Goal: Find specific page/section: Find specific page/section

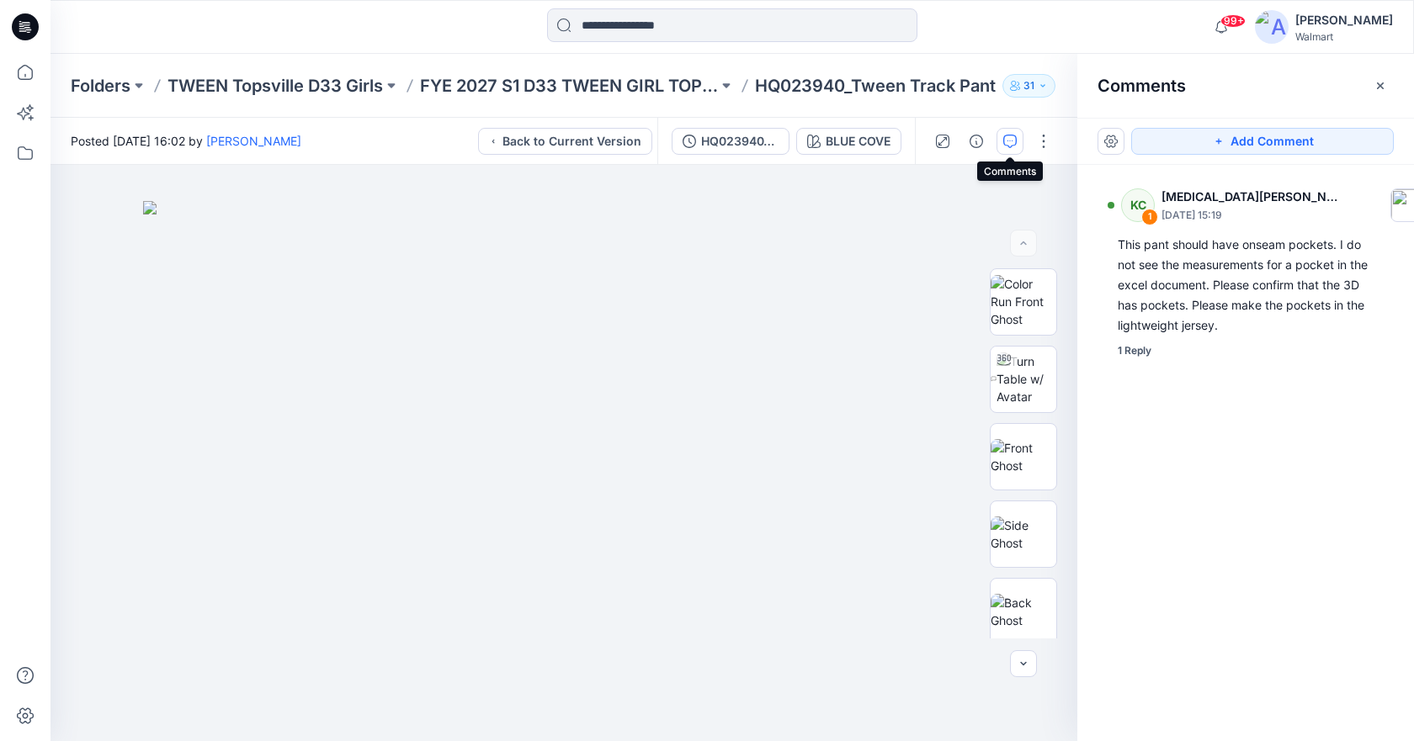
click at [30, 19] on icon at bounding box center [25, 26] width 27 height 27
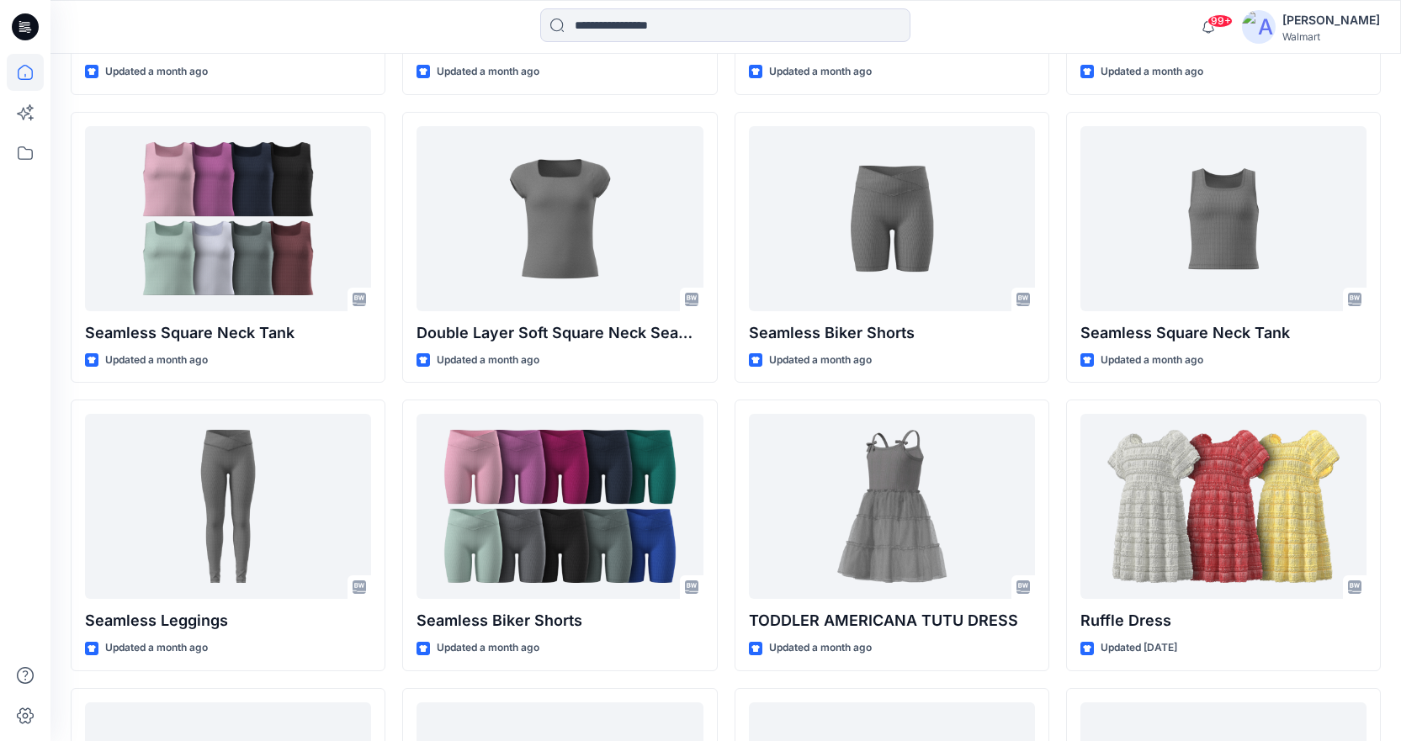
scroll to position [4962, 0]
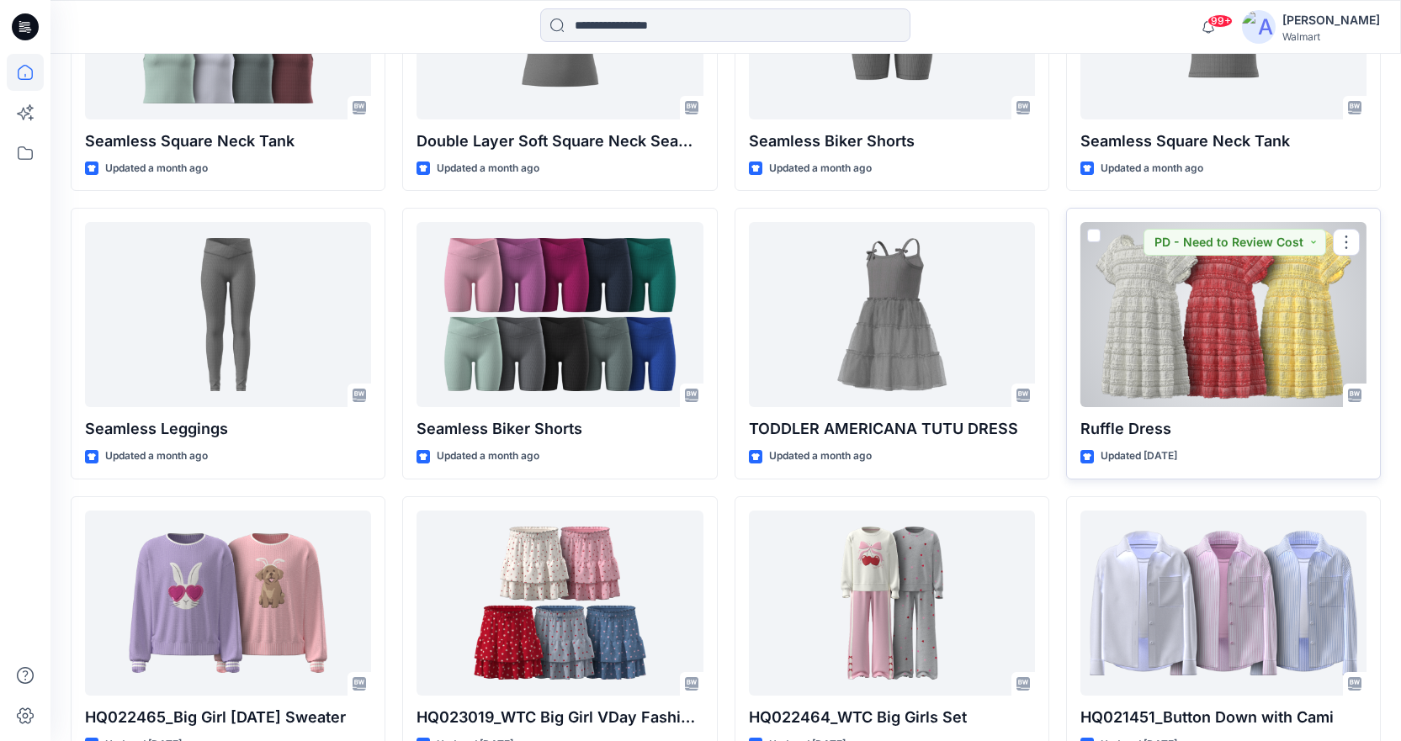
click at [1192, 357] on div at bounding box center [1224, 314] width 286 height 185
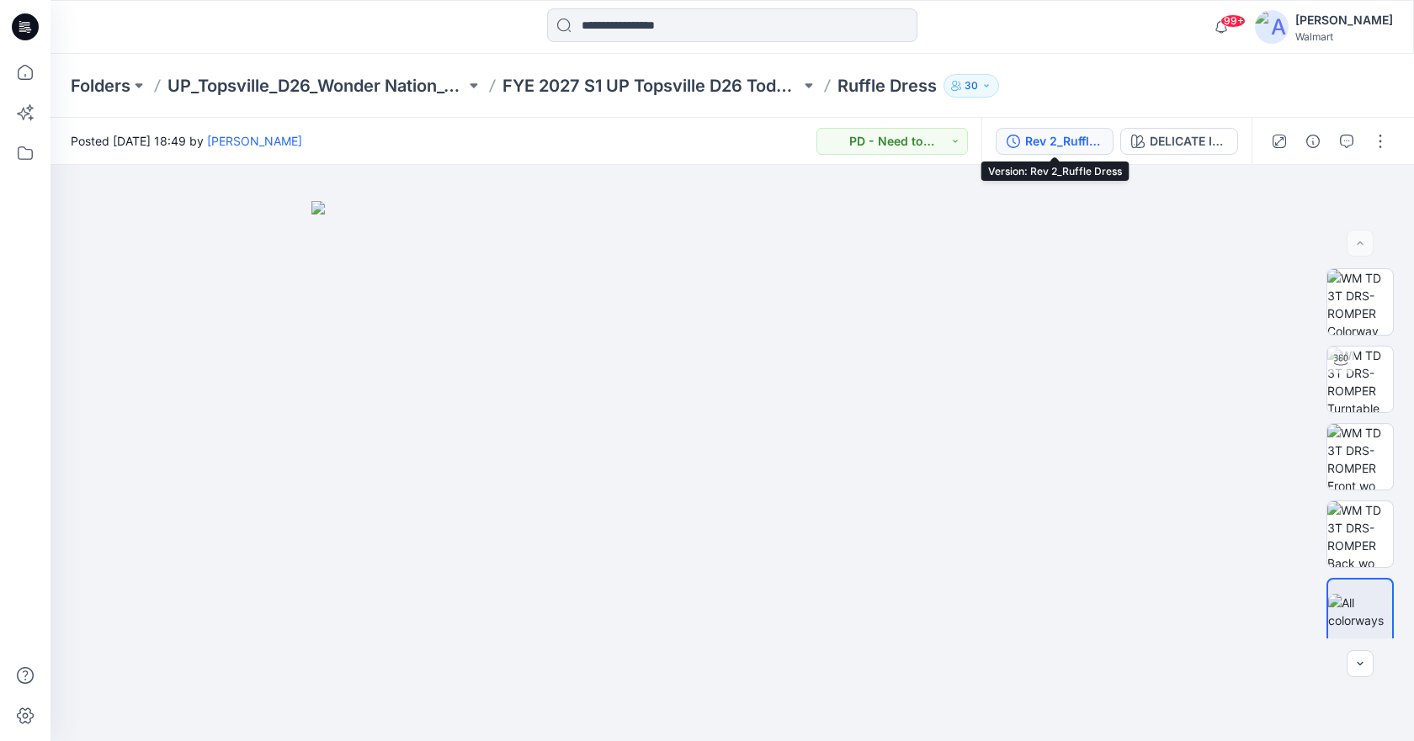
click at [1084, 138] on div "Rev 2_Ruffle Dress" at bounding box center [1063, 141] width 77 height 19
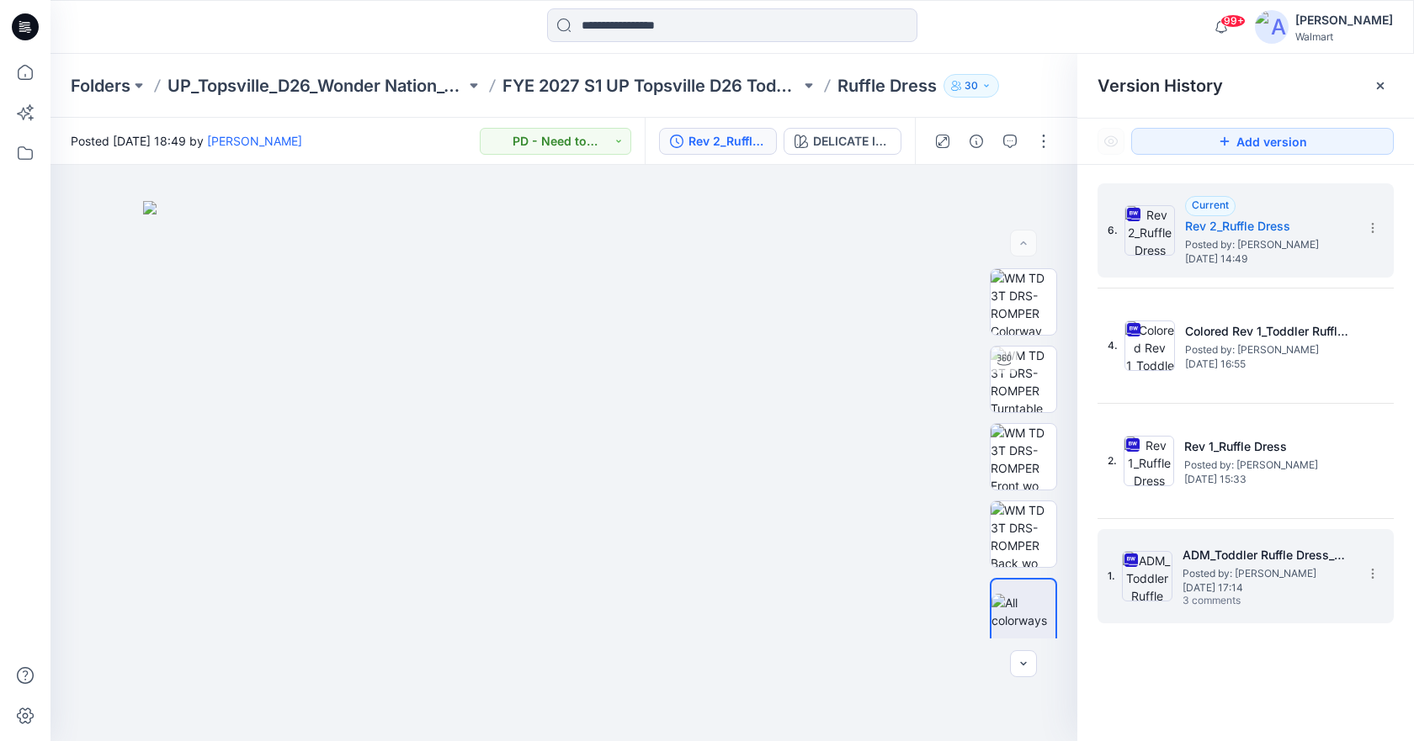
click at [1217, 591] on span "[DATE] 17:14" at bounding box center [1266, 588] width 168 height 12
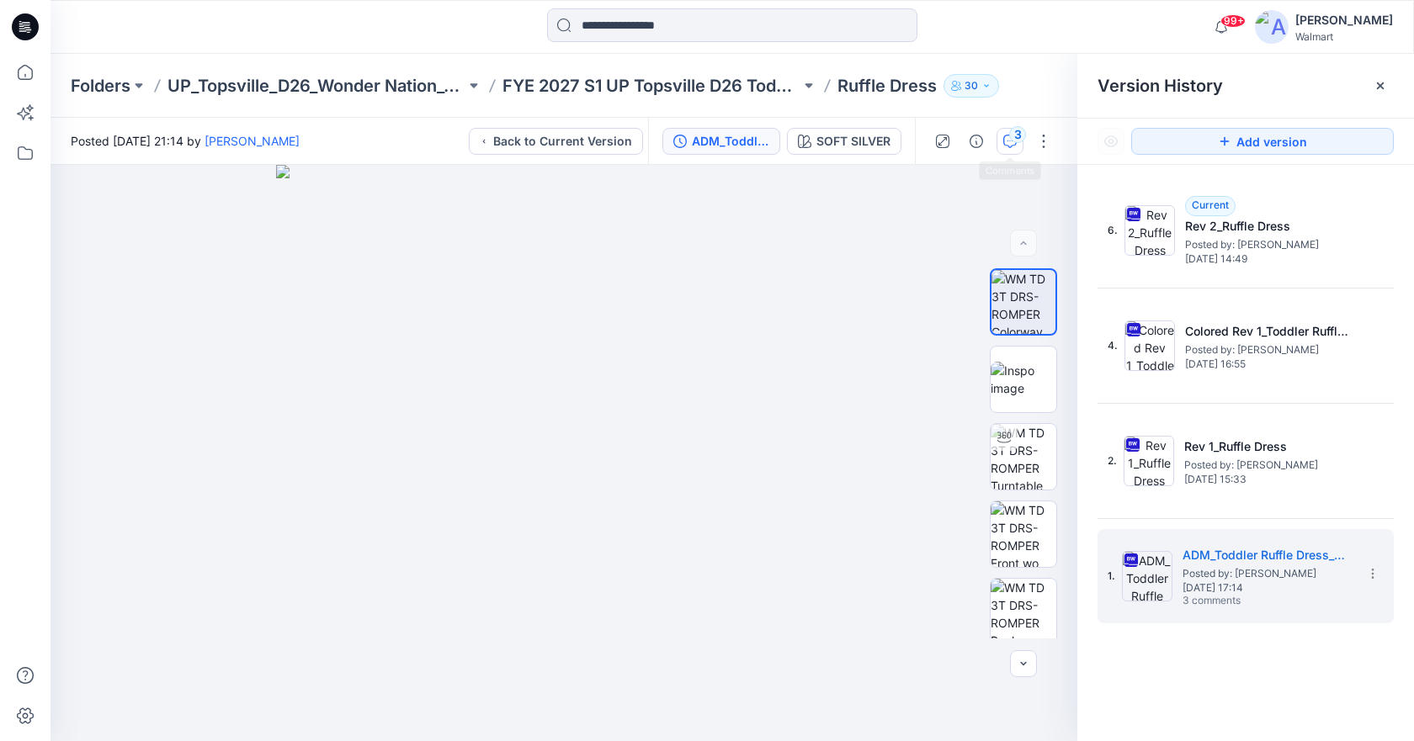
click at [1014, 140] on div "3" at bounding box center [1017, 134] width 17 height 17
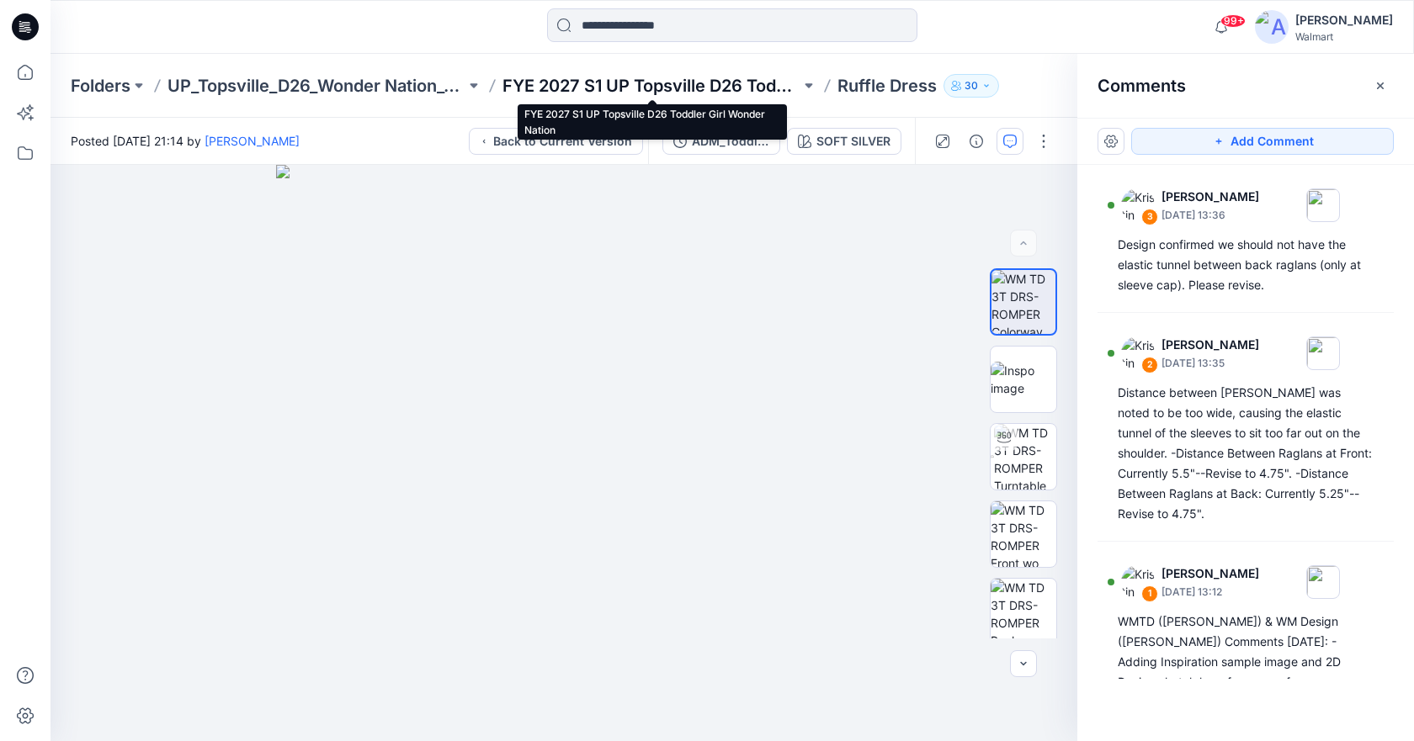
click at [718, 89] on p "FYE 2027 S1 UP Topsville D26 Toddler Girl Wonder Nation" at bounding box center [651, 86] width 298 height 24
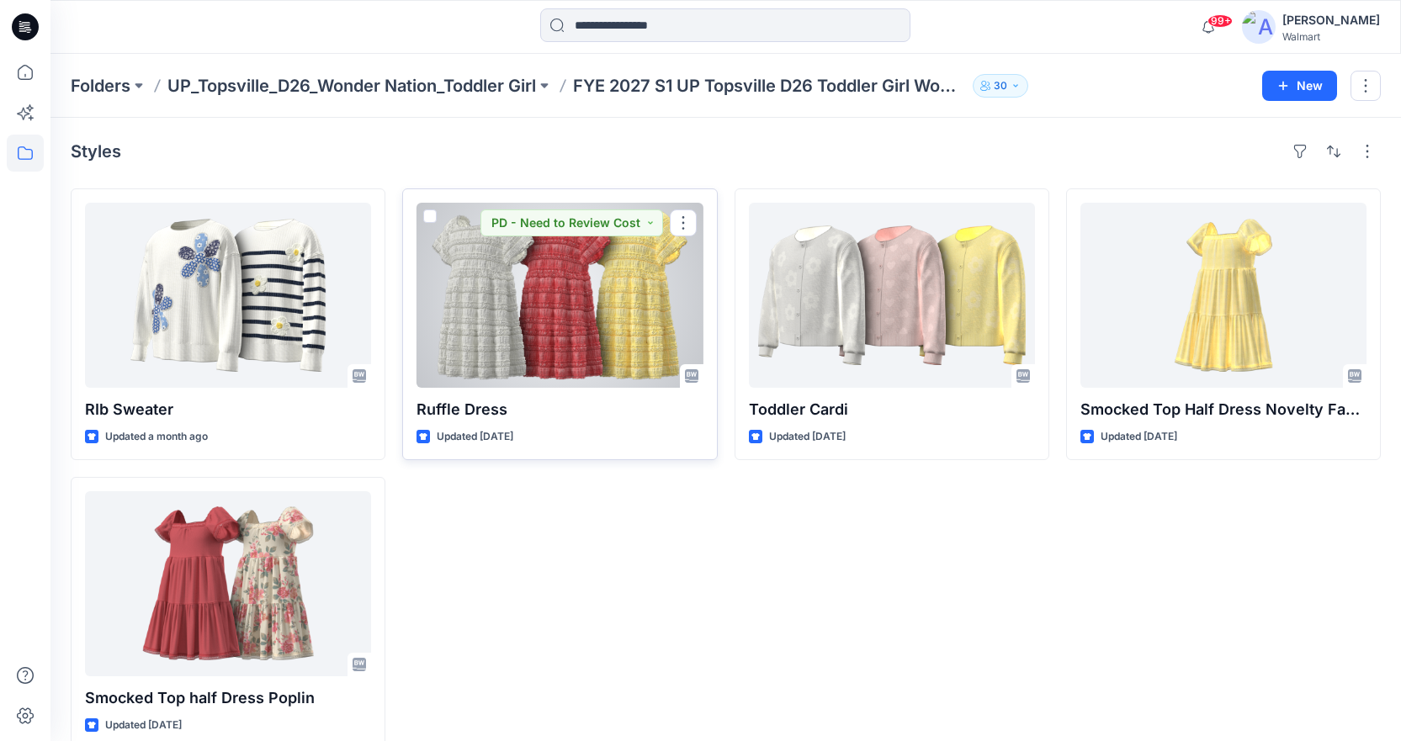
click at [536, 280] on div at bounding box center [560, 295] width 286 height 185
